Goal: Information Seeking & Learning: Learn about a topic

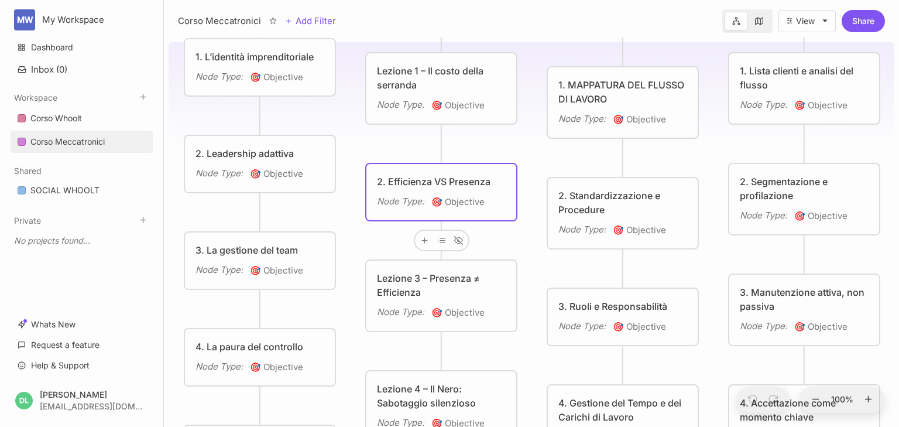
click at [424, 178] on div "2. Efficienza VS Presenza" at bounding box center [441, 181] width 129 height 14
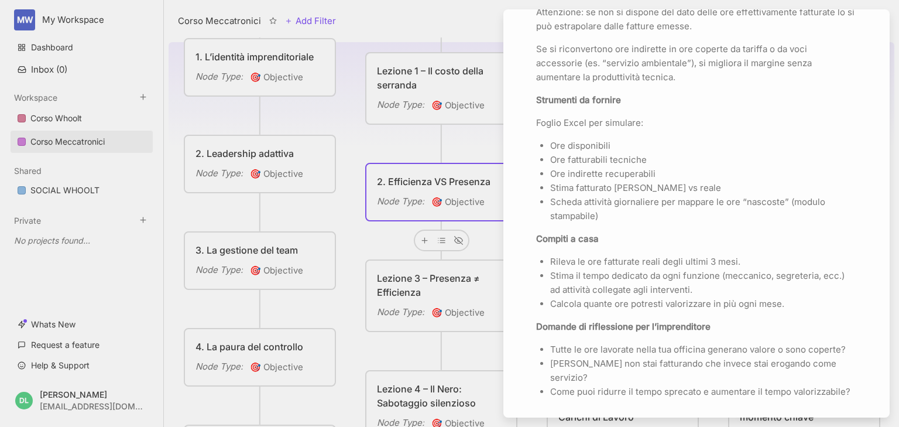
scroll to position [1686, 0]
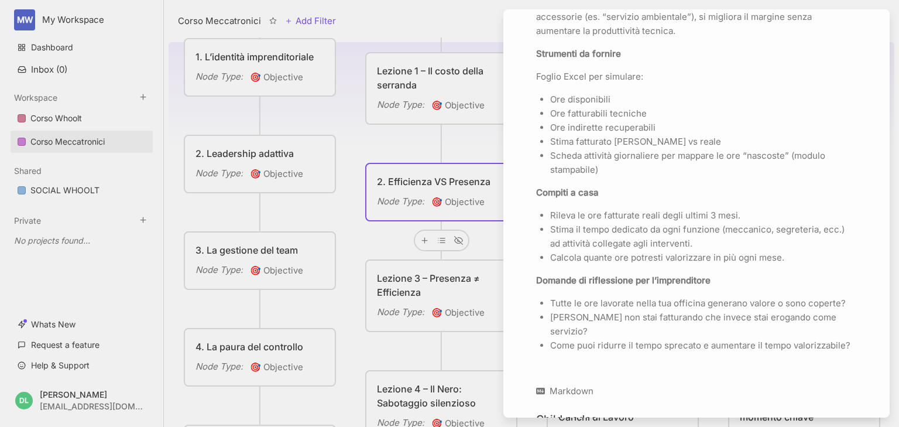
click at [433, 291] on div at bounding box center [449, 213] width 899 height 427
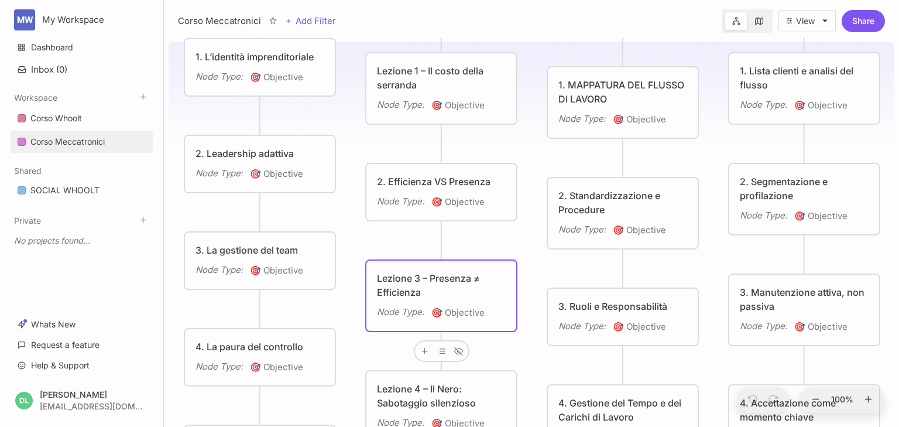
click at [433, 291] on div "Lezione 3 – Presenza ≠ Efficienza" at bounding box center [441, 285] width 129 height 28
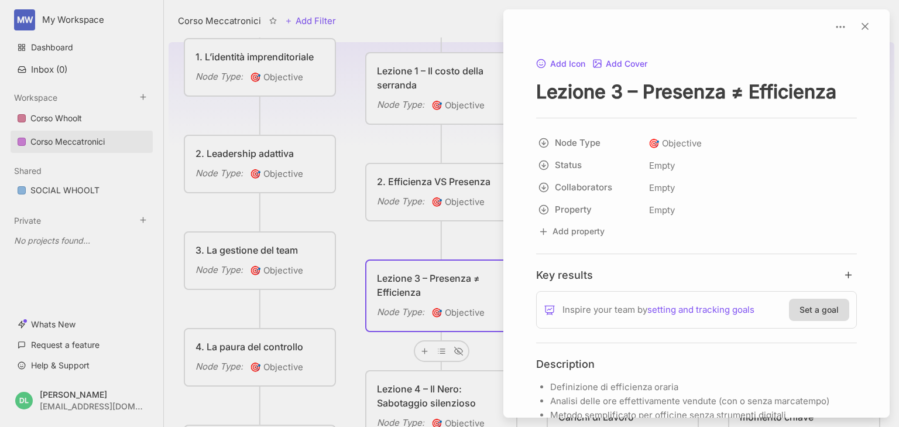
click at [396, 291] on div at bounding box center [449, 213] width 899 height 427
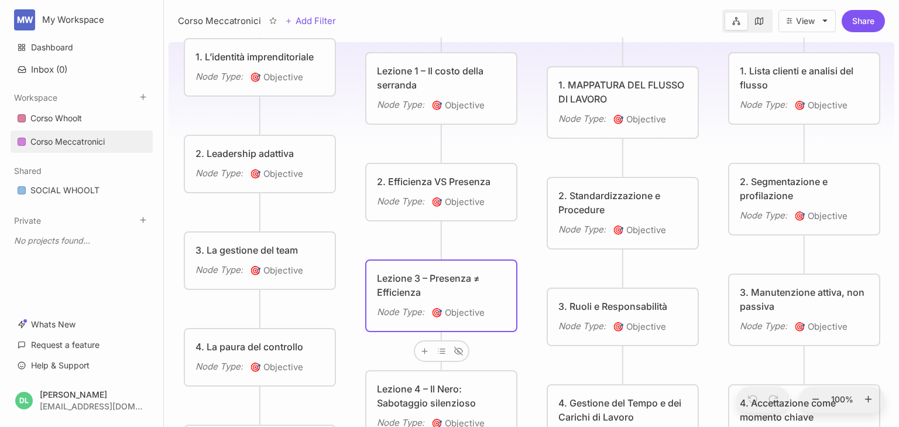
click at [407, 205] on div "Node Type :" at bounding box center [400, 201] width 47 height 14
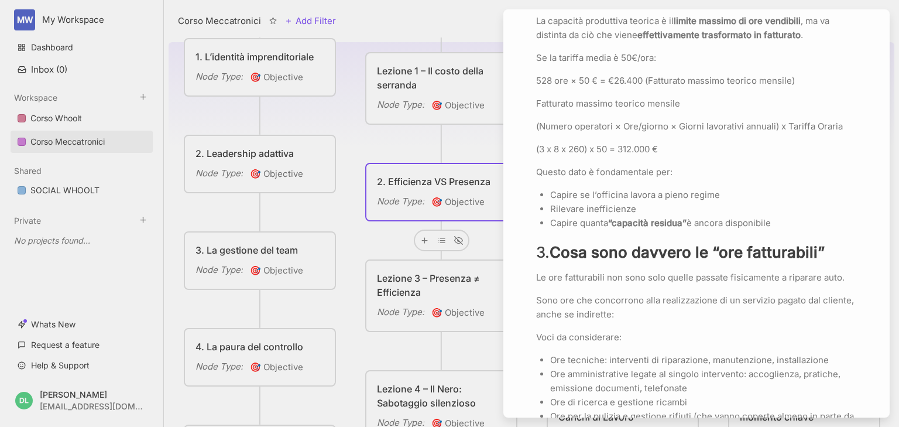
scroll to position [796, 0]
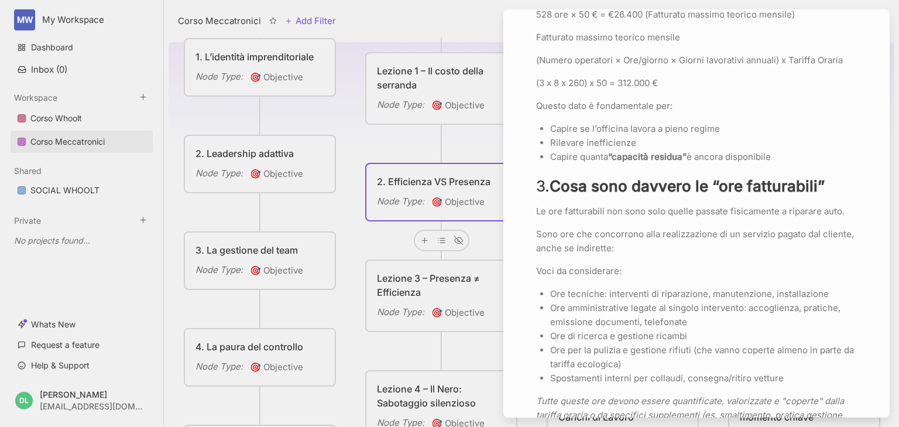
click at [399, 273] on div at bounding box center [449, 213] width 899 height 427
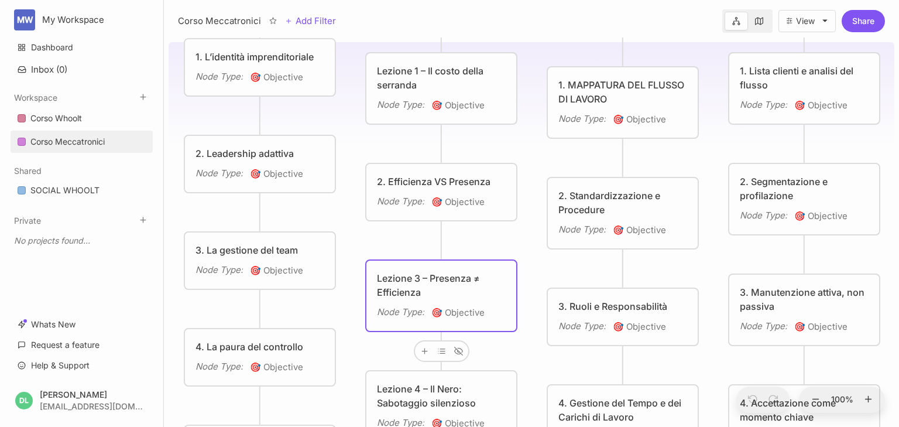
click at [445, 297] on div "Lezione 3 – Presenza ≠ Efficienza" at bounding box center [441, 285] width 129 height 28
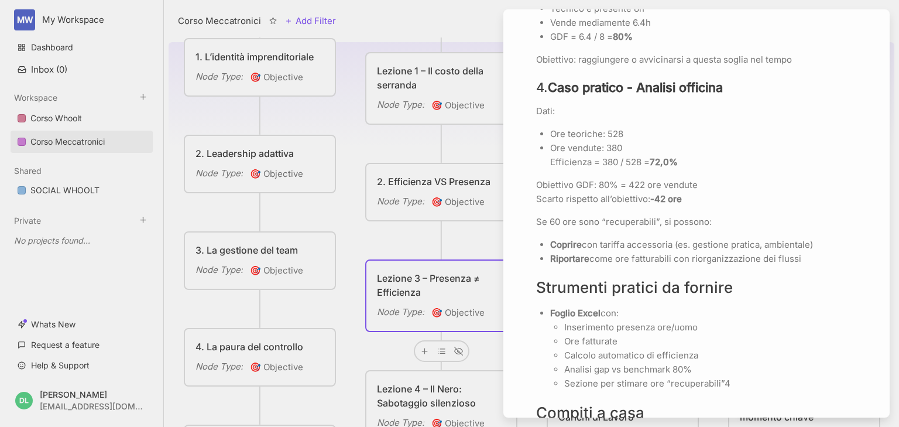
scroll to position [937, 0]
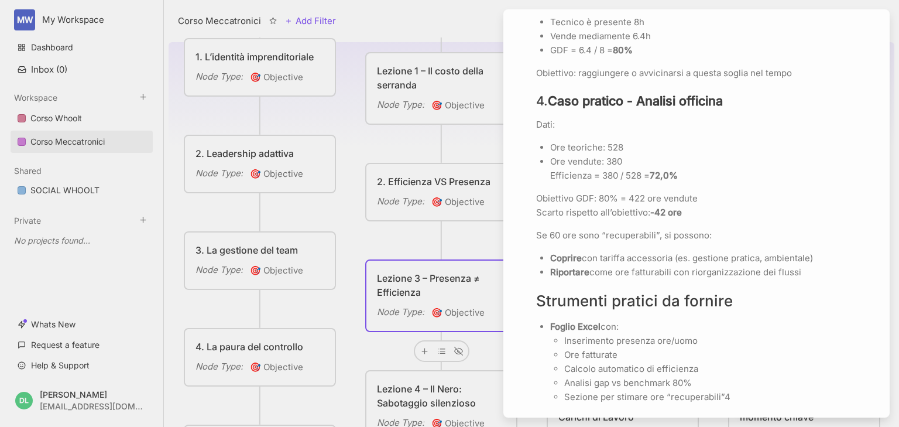
click at [677, 163] on p "Ore vendute: 380 Efficienza = 380 / 528 = 72,0%" at bounding box center [703, 169] width 307 height 28
click at [466, 162] on div at bounding box center [449, 213] width 899 height 427
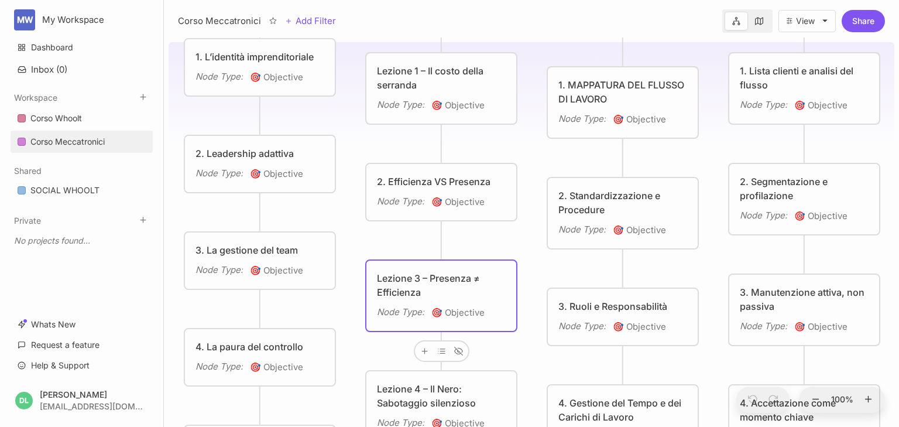
click at [466, 174] on div "2. Efficienza VS Presenza" at bounding box center [441, 181] width 129 height 14
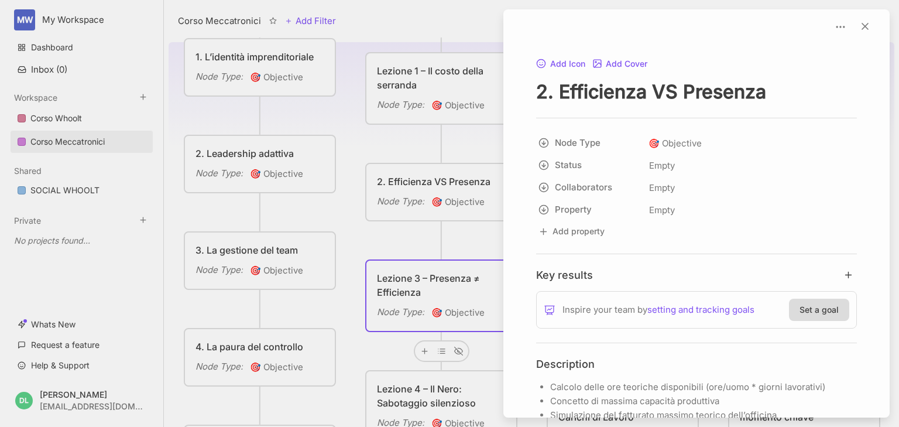
click at [412, 181] on div at bounding box center [449, 213] width 899 height 427
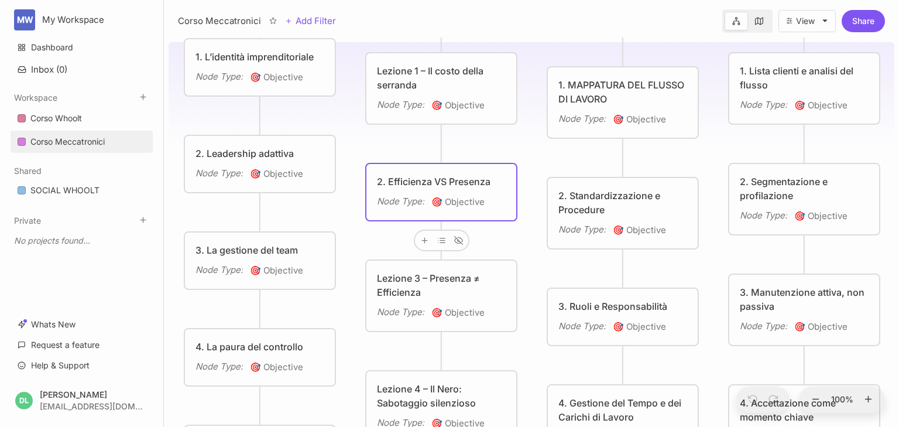
click at [414, 180] on div "2. Efficienza VS Presenza" at bounding box center [441, 181] width 129 height 14
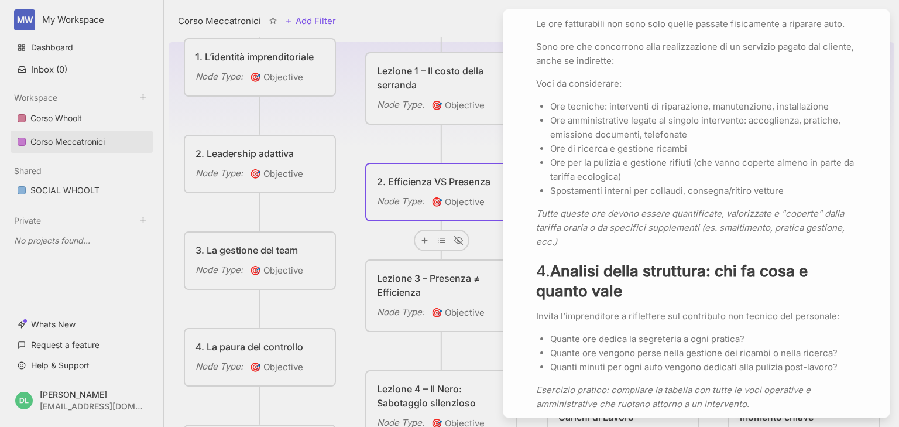
scroll to position [937, 0]
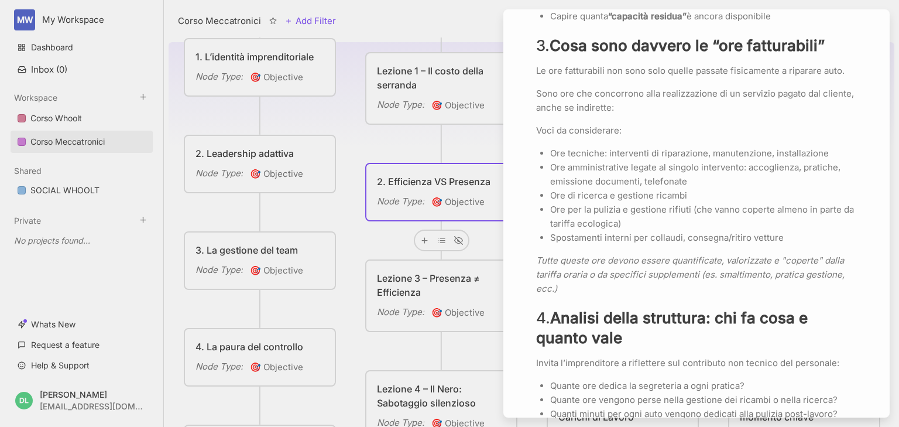
click at [553, 43] on strong "Cosa sono davvero le “ore fatturabili”" at bounding box center [687, 45] width 275 height 18
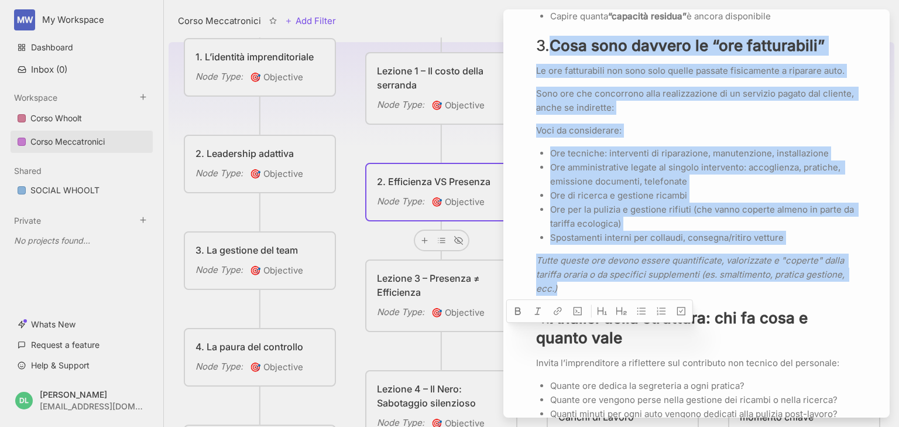
drag, startPoint x: 555, startPoint y: 42, endPoint x: 623, endPoint y: 282, distance: 248.8
click at [623, 282] on div "Calcolo delle ore teoriche disponibili (ore/uomo * giorni lavorativi) Concetto …" at bounding box center [696, 283] width 321 height 1681
copy div "Cosa sono davvero le “ore fatturabili” Le ore fatturabili non sono solo quelle …"
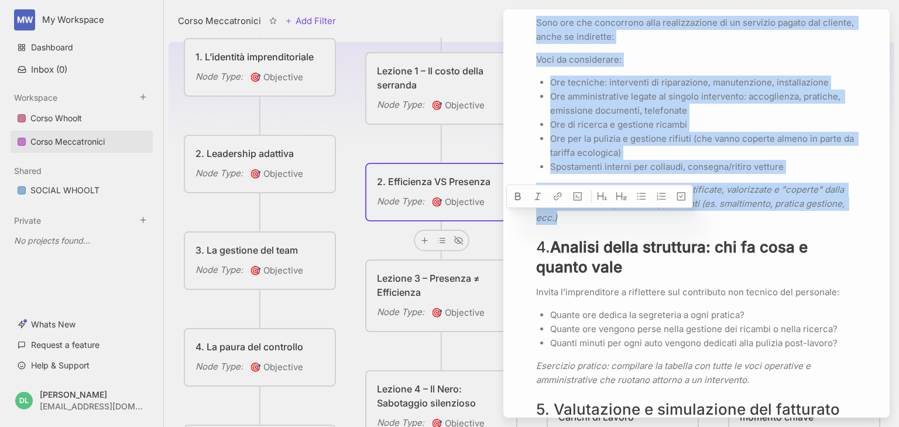
scroll to position [1077, 0]
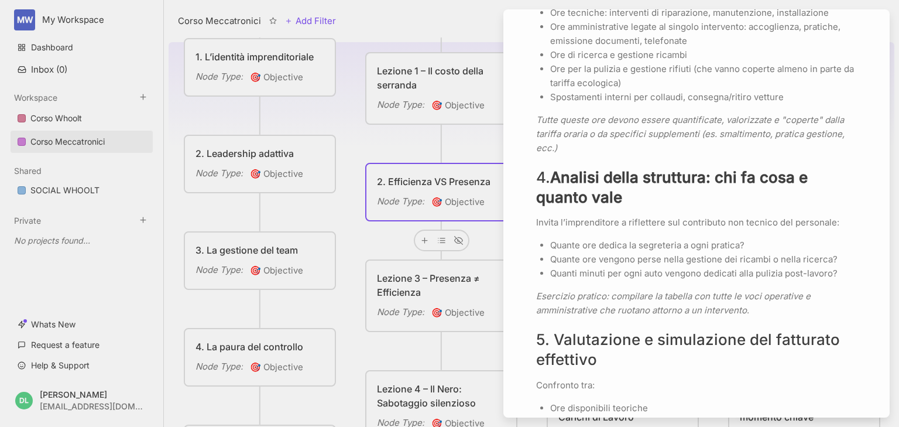
click at [763, 204] on h2 "4. Analisi della struttura: chi fa cosa e quanto vale" at bounding box center [696, 186] width 321 height 39
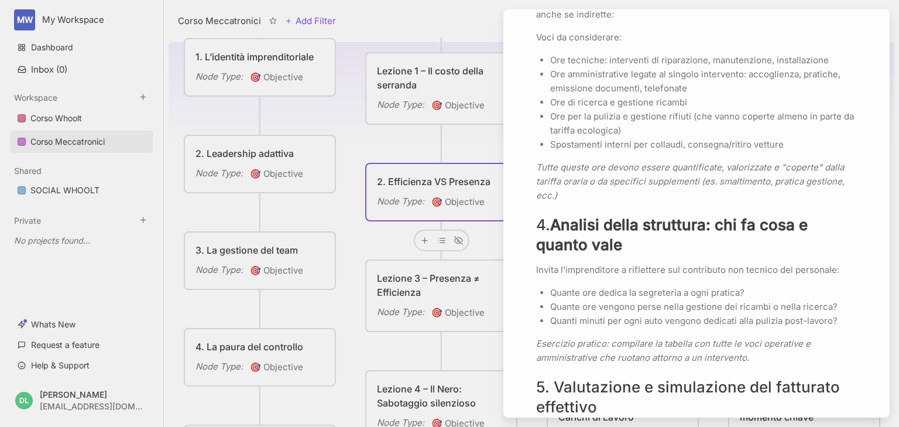
scroll to position [1030, 0]
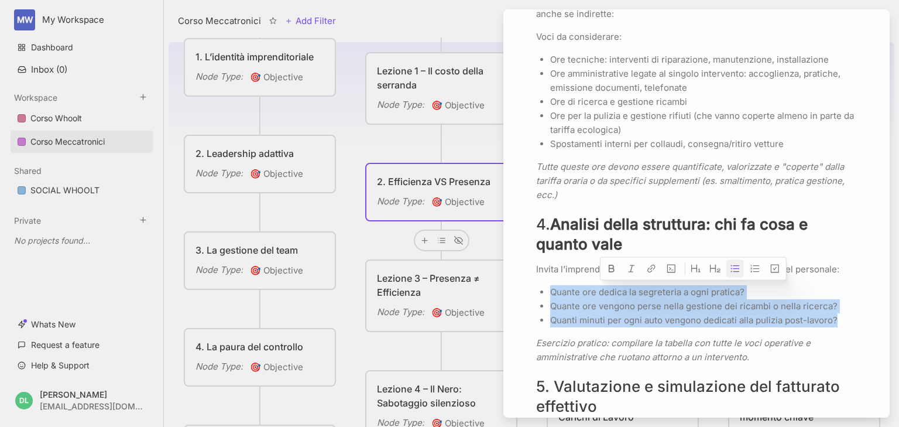
drag, startPoint x: 834, startPoint y: 318, endPoint x: 546, endPoint y: 292, distance: 289.8
click at [546, 292] on ul "Quante ore dedica la segreteria a ogni pratica? Quante ore vengono perse nella …" at bounding box center [696, 306] width 321 height 42
copy ul "Quante ore dedica la segreteria a ogni pratica? Quante ore vengono perse nella …"
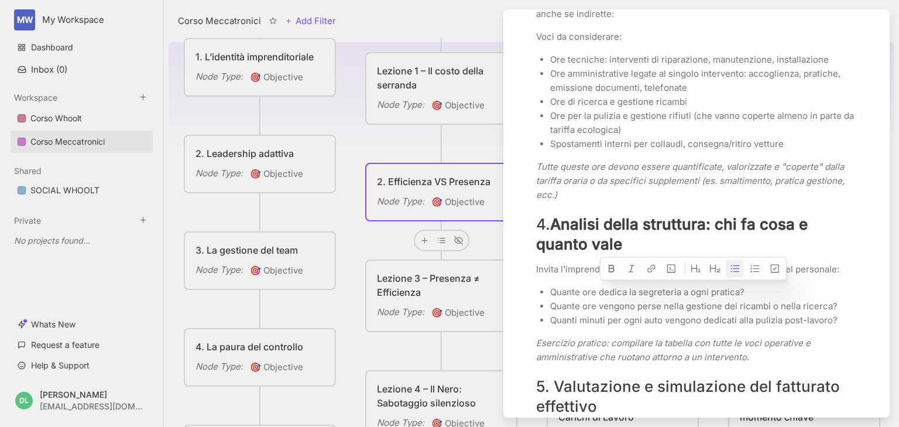
click at [737, 186] on p "Tutte queste ore devono essere quantificate, valorizzate e "coperte" dalla tari…" at bounding box center [696, 181] width 321 height 42
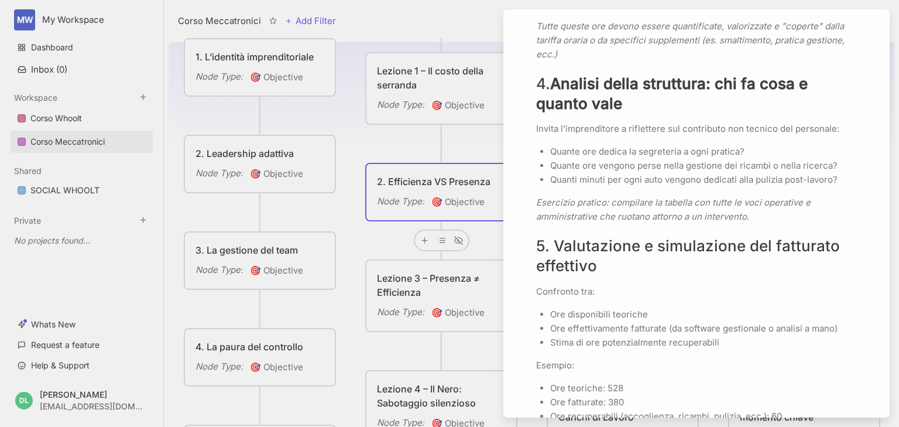
scroll to position [1264, 0]
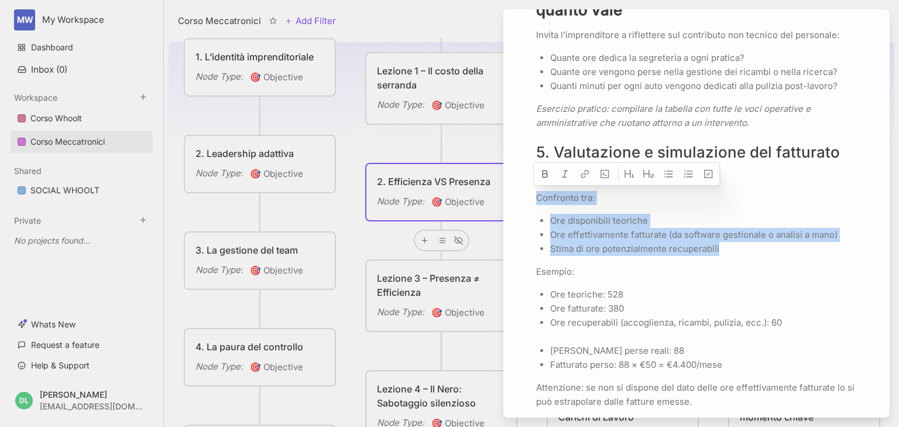
drag, startPoint x: 537, startPoint y: 194, endPoint x: 719, endPoint y: 246, distance: 189.3
copy div "Confronto tra: Ore disponibili teoriche Ore effettivamente fatturate (da softwa…"
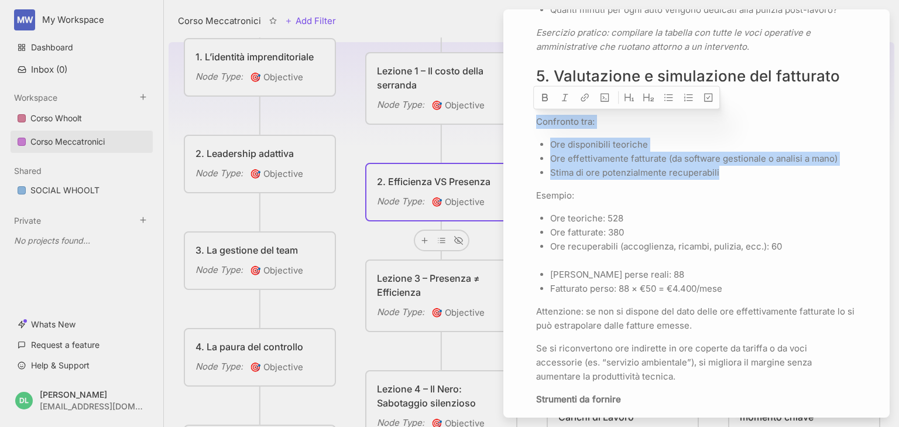
scroll to position [1405, 0]
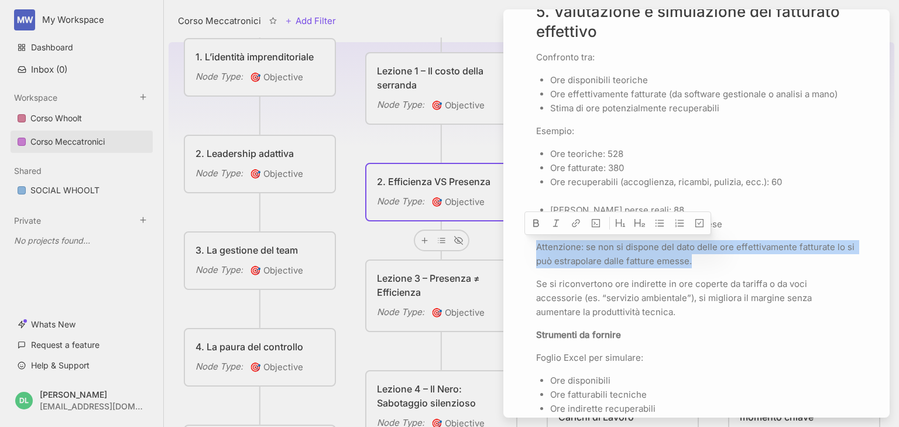
drag, startPoint x: 705, startPoint y: 259, endPoint x: 529, endPoint y: 251, distance: 176.9
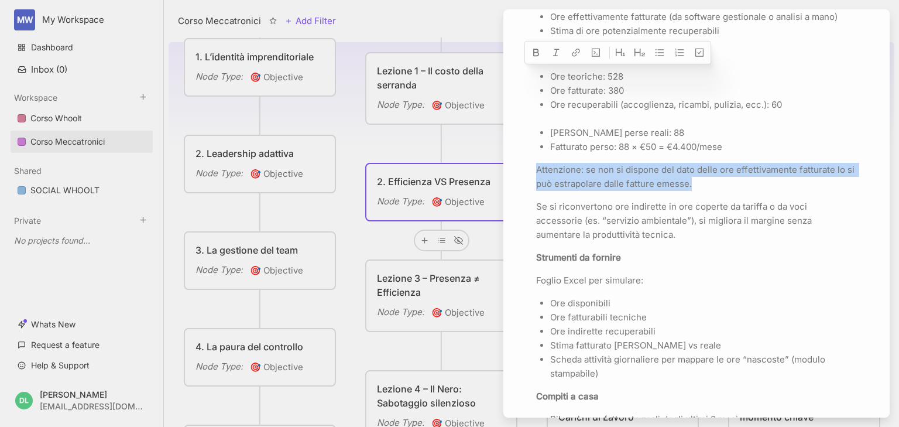
scroll to position [1592, 0]
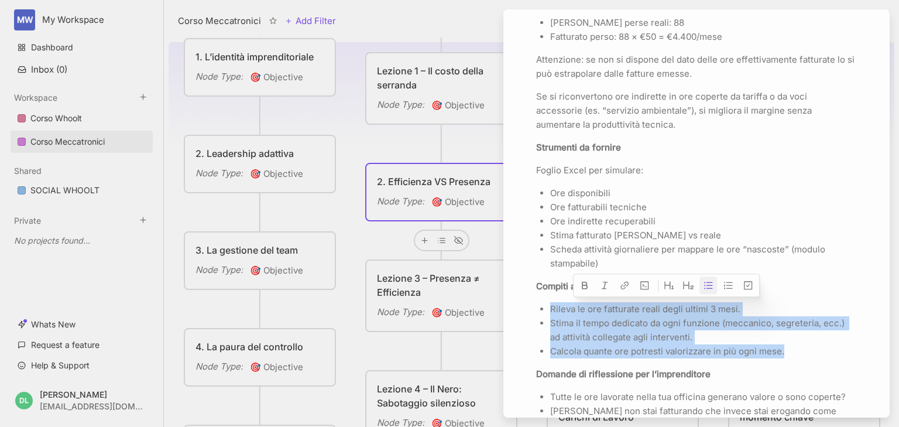
drag, startPoint x: 790, startPoint y: 346, endPoint x: 548, endPoint y: 311, distance: 244.2
click at [548, 311] on ul "Rileva le ore fatturate reali degli ultimi 3 mesi. Stima il tempo dedicato da o…" at bounding box center [696, 330] width 321 height 56
copy ul "Rileva le ore fatturate reali degli ultimi 3 mesi. Stima il tempo dedicato da o…"
